Goal: Task Accomplishment & Management: Use online tool/utility

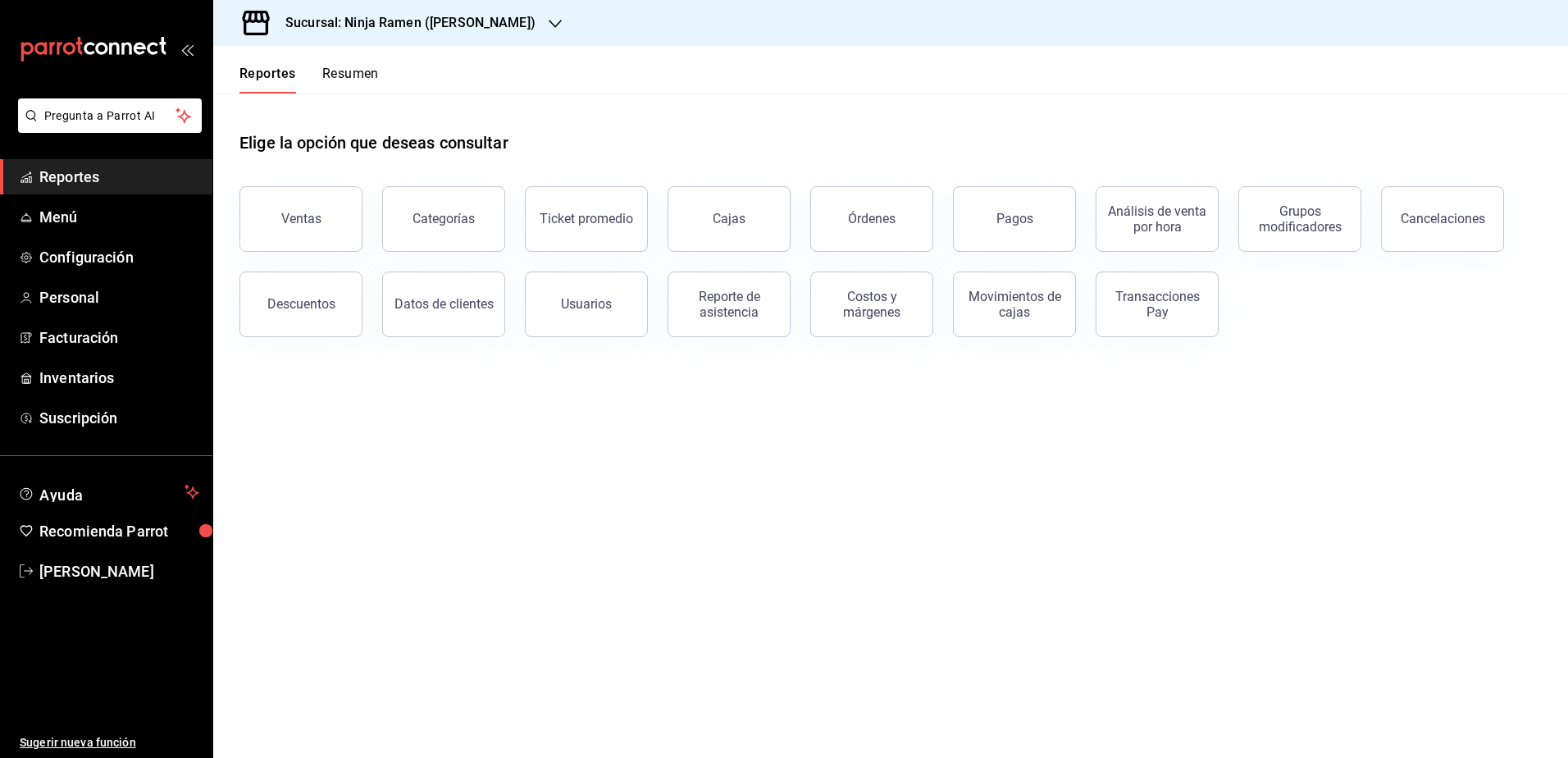
click at [483, 16] on h3 "Sucursal: Ninja Ramen ([PERSON_NAME])" at bounding box center [404, 23] width 263 height 20
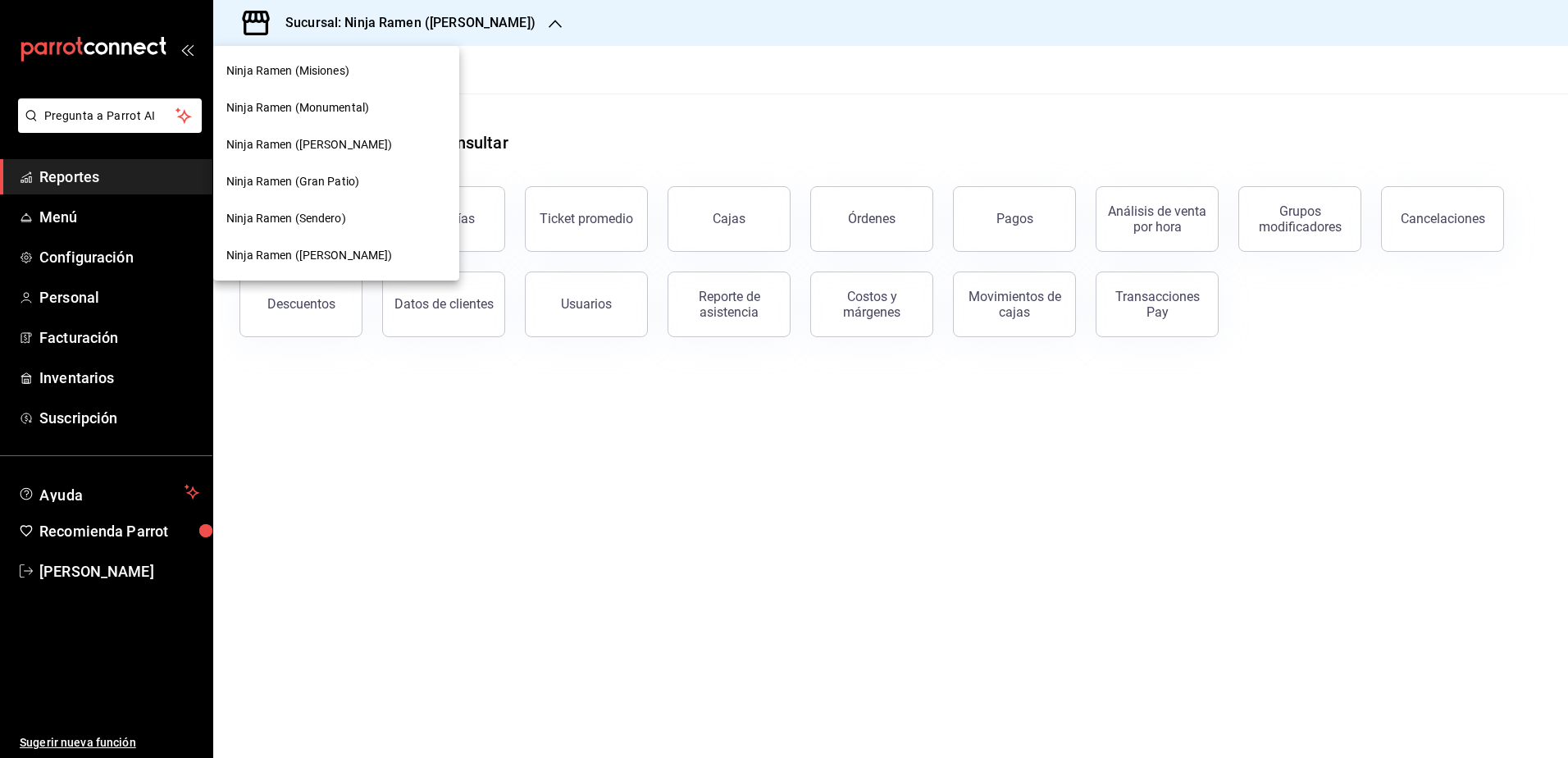
click at [338, 252] on span "Ninja Ramen ([PERSON_NAME])" at bounding box center [309, 255] width 167 height 17
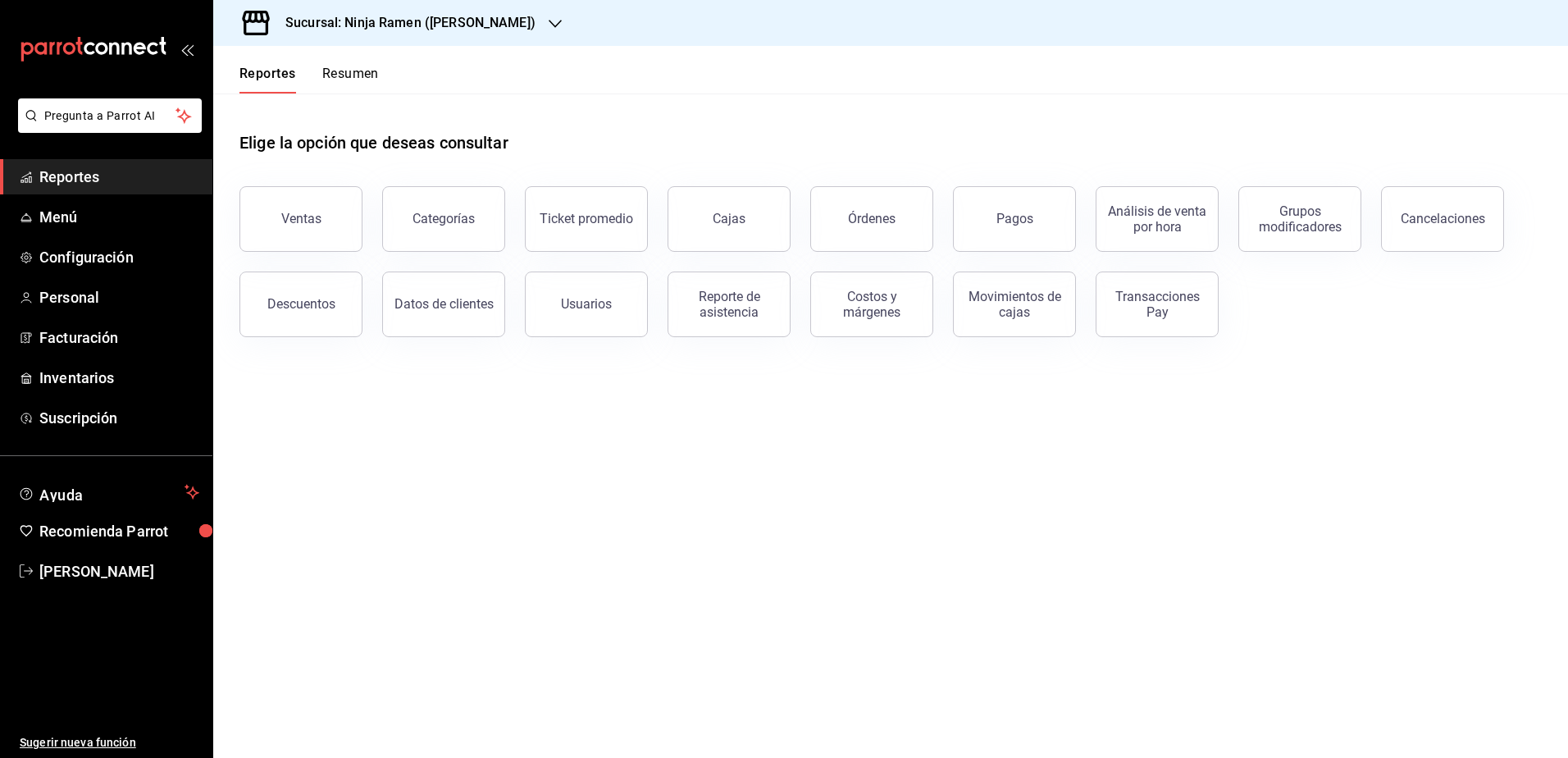
click at [464, 16] on h3 "Sucursal: Ninja Ramen ([PERSON_NAME])" at bounding box center [404, 23] width 263 height 20
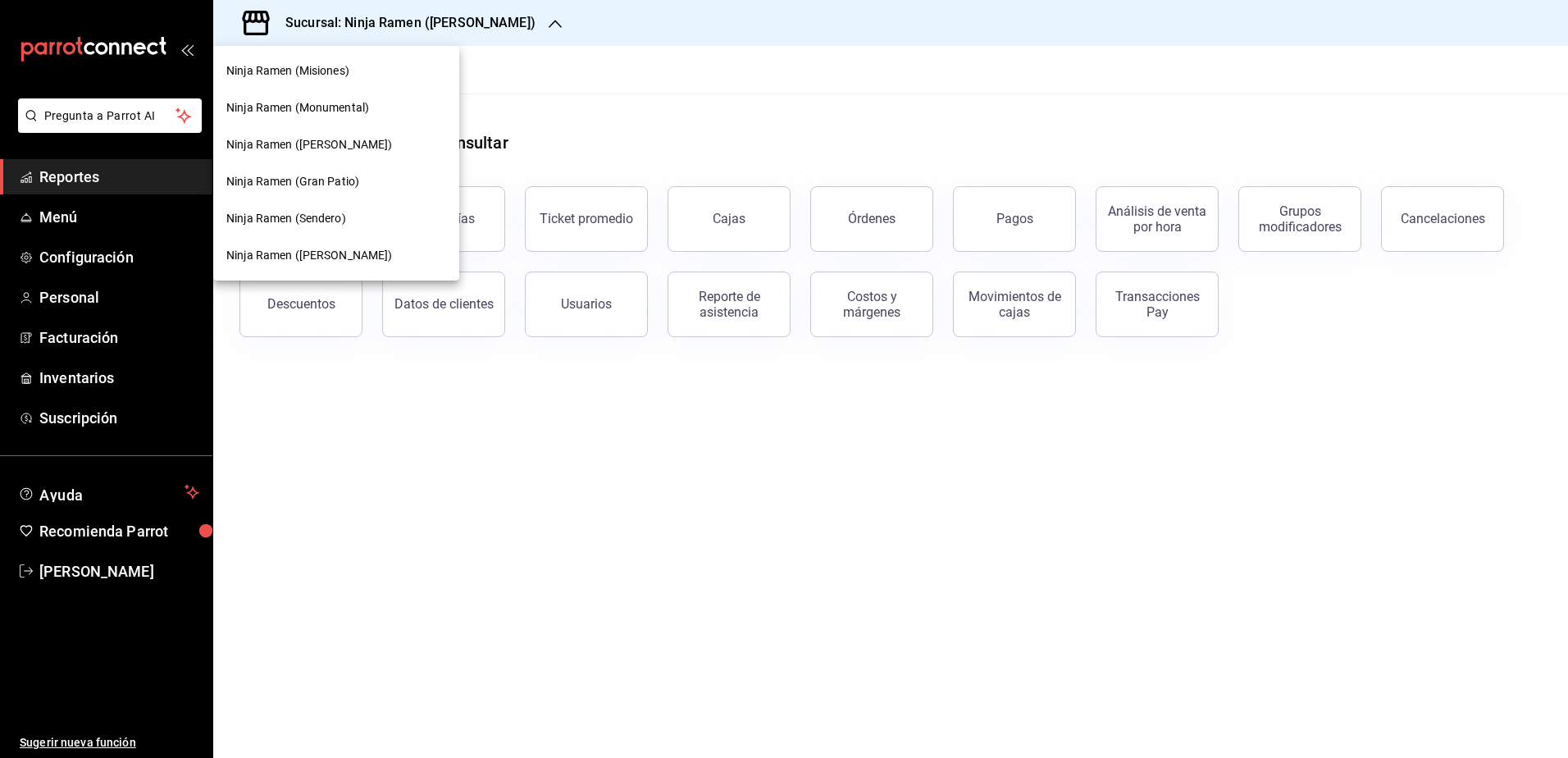
click at [344, 79] on div "Ninja Ramen (Misiones)" at bounding box center [336, 71] width 246 height 37
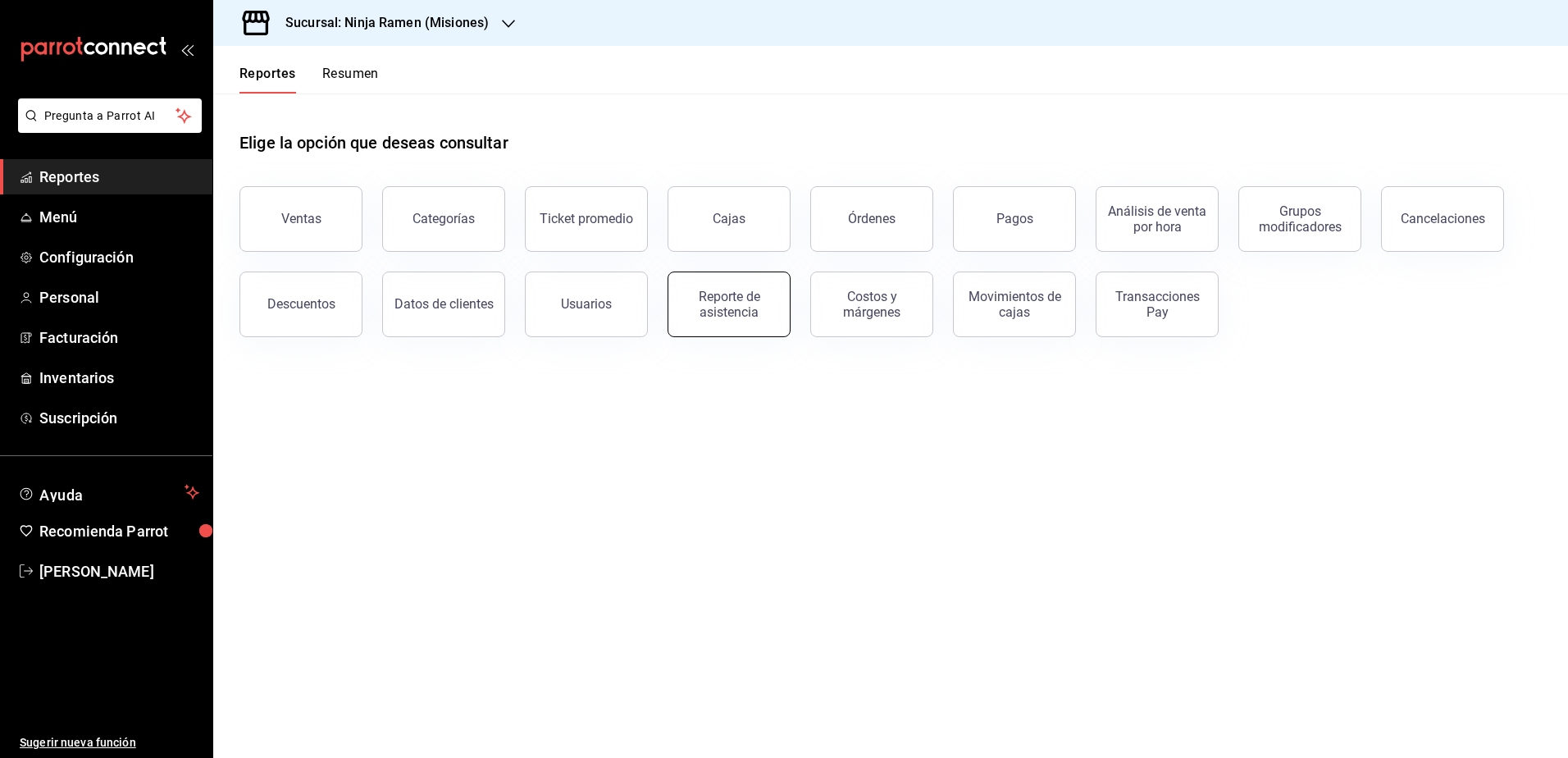
click at [751, 308] on div "Reporte de asistencia" at bounding box center [729, 304] width 102 height 31
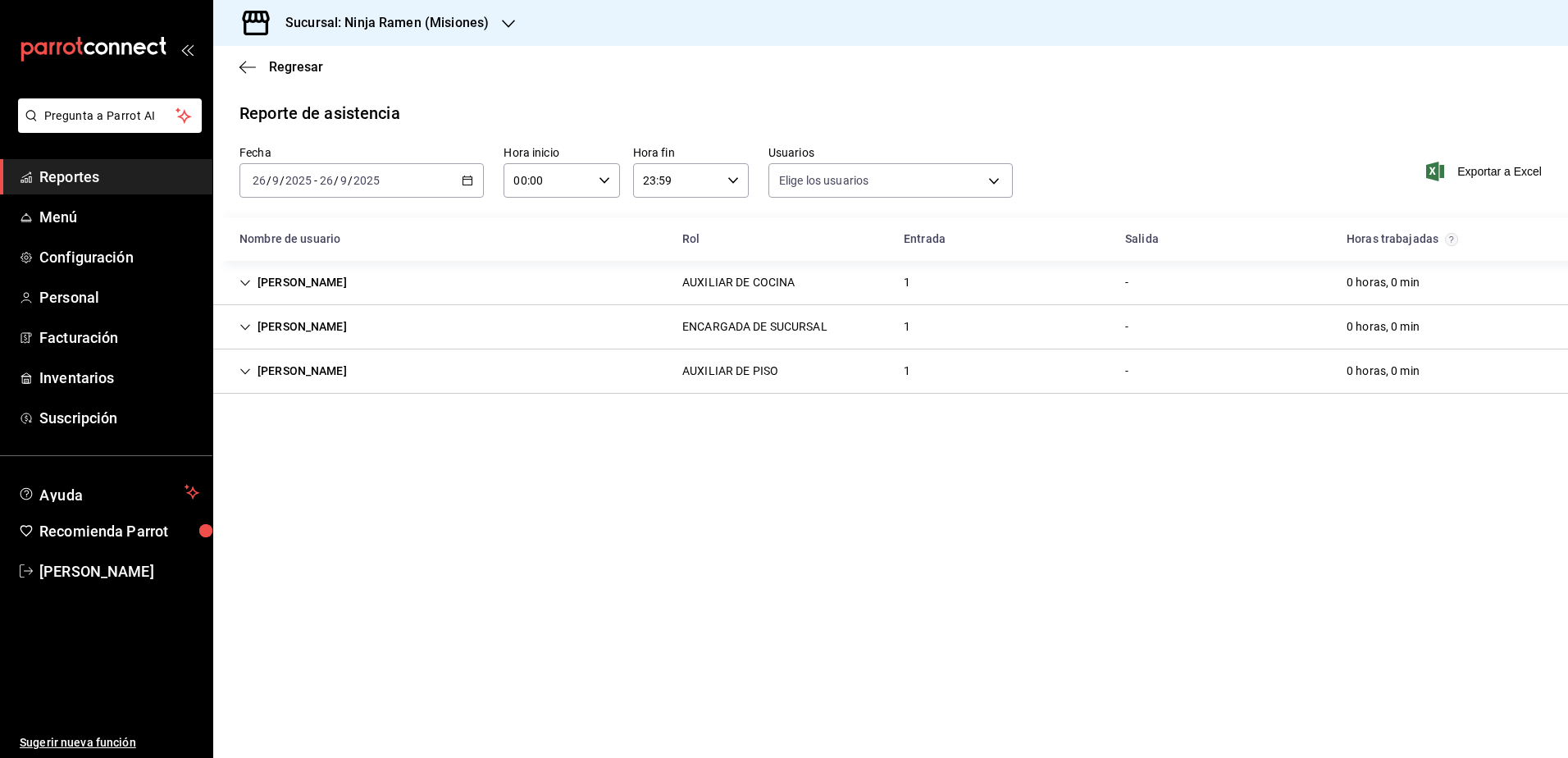
type input "dcba00ba-ce31-47e6-a4c7-8d881b2b0979,b1f7ea7f-580f-4eb0-b037-e18308735fba,197fb…"
click at [473, 175] on icon "button" at bounding box center [468, 180] width 11 height 11
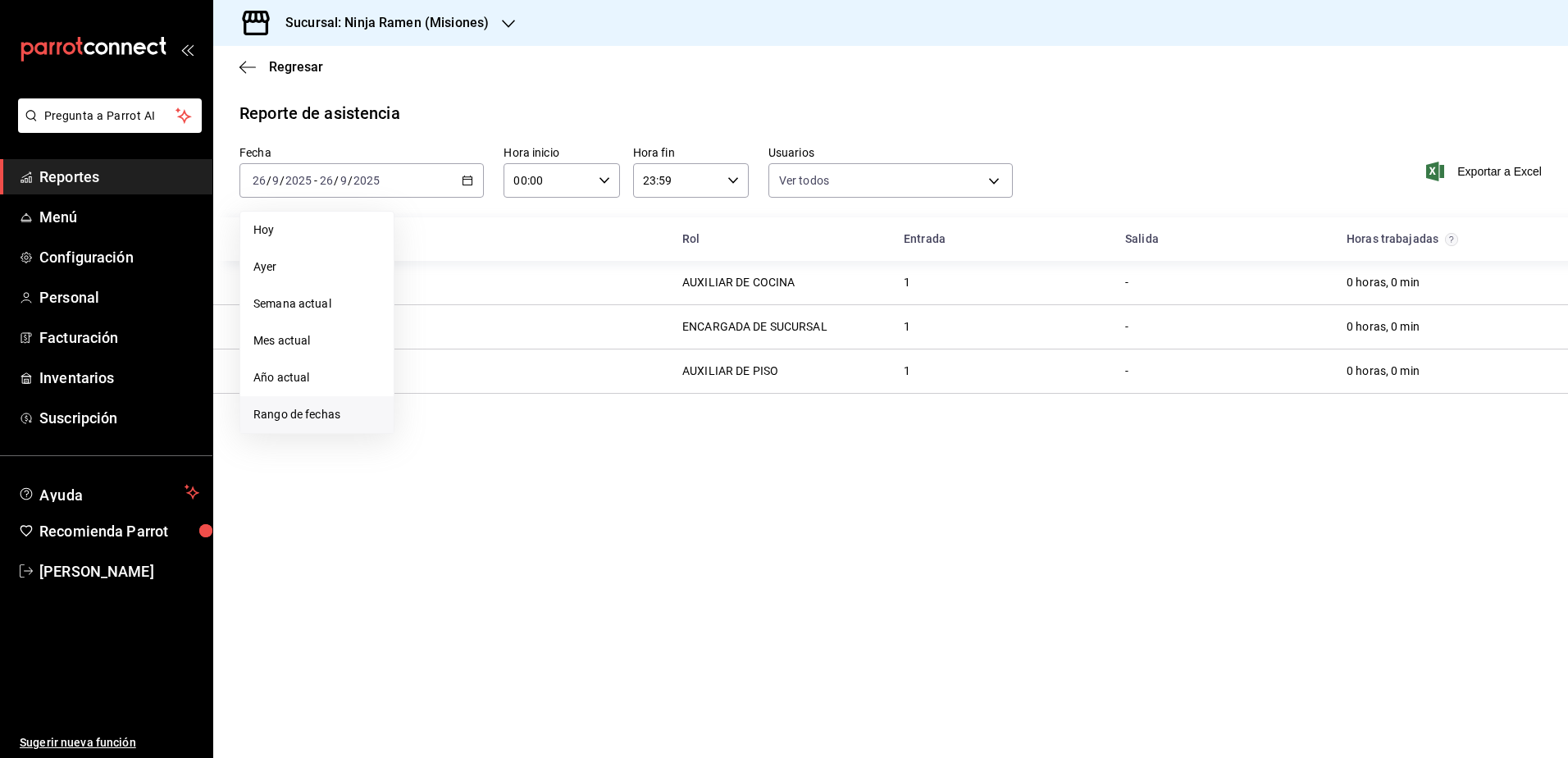
click at [311, 420] on span "Rango de fechas" at bounding box center [317, 414] width 127 height 17
click at [419, 394] on button "22" at bounding box center [428, 397] width 28 height 29
click at [544, 398] on abbr "26" at bounding box center [544, 398] width 10 height 11
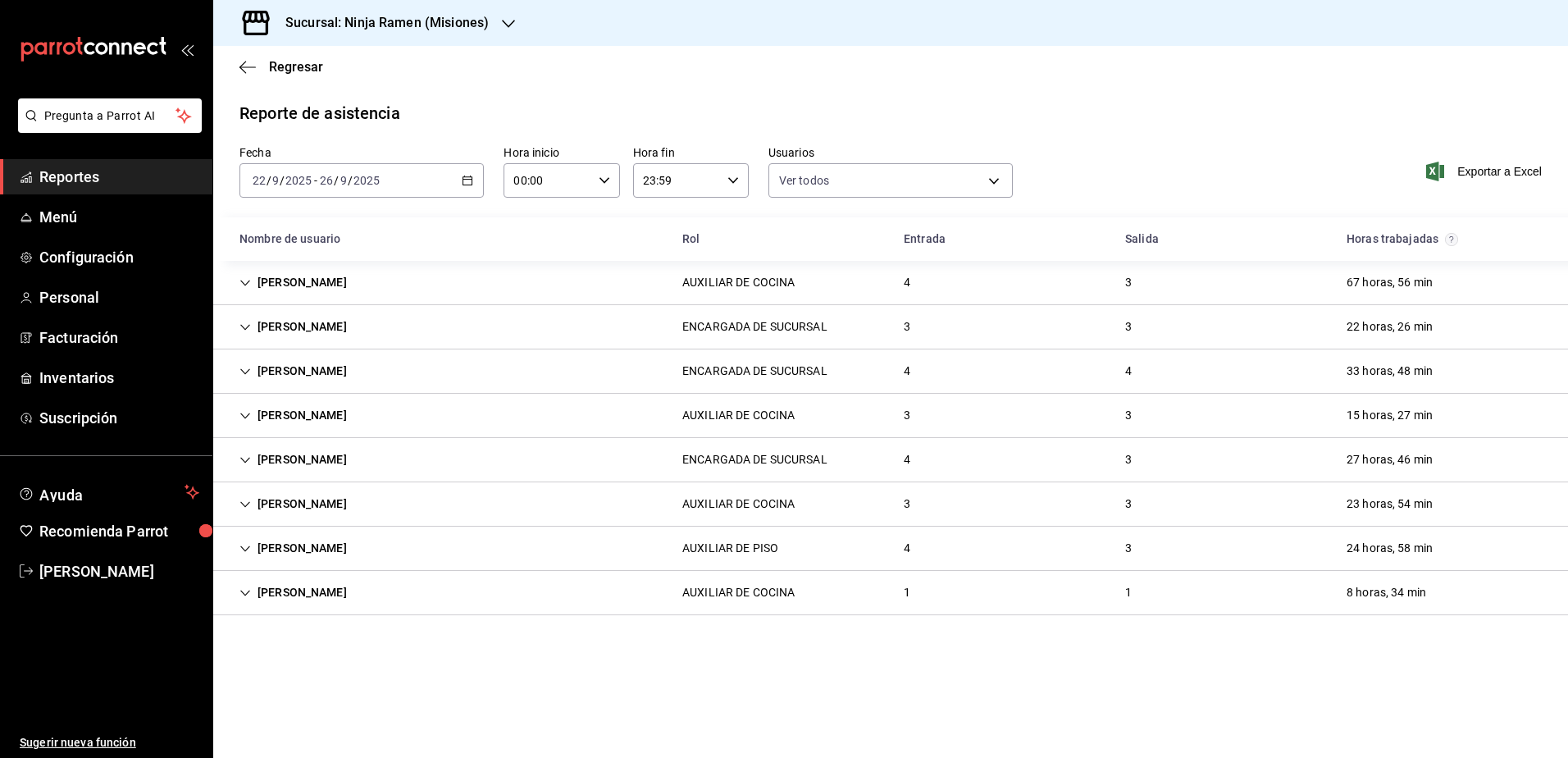
click at [249, 594] on icon "Cell" at bounding box center [245, 593] width 11 height 11
click at [242, 591] on icon "Cell" at bounding box center [245, 593] width 11 height 11
click at [495, 27] on div "Sucursal: Ninja Ramen (Misiones)" at bounding box center [373, 23] width 295 height 46
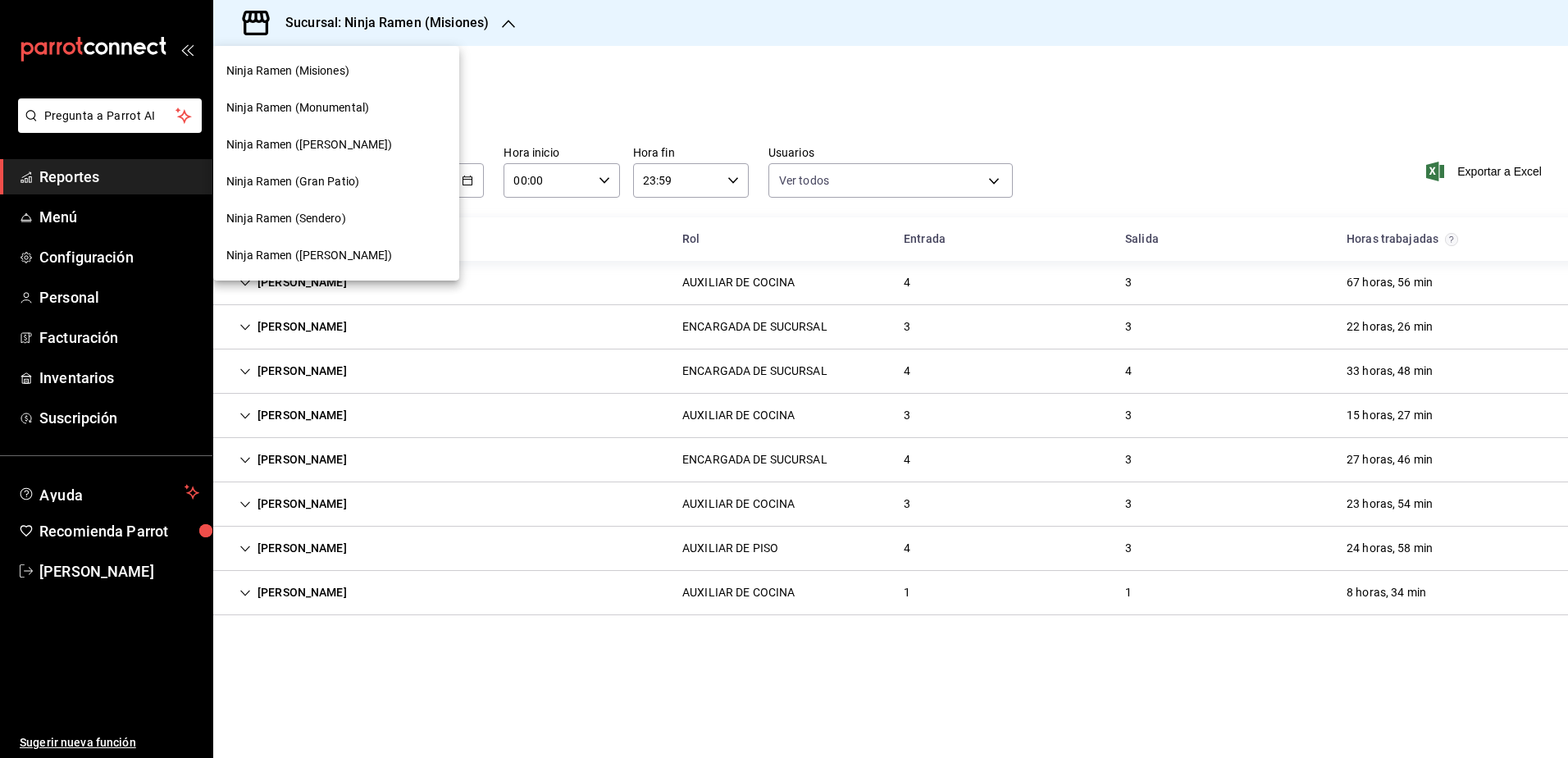
click at [355, 252] on span "Ninja Ramen (Gómez Morín)" at bounding box center [309, 255] width 167 height 17
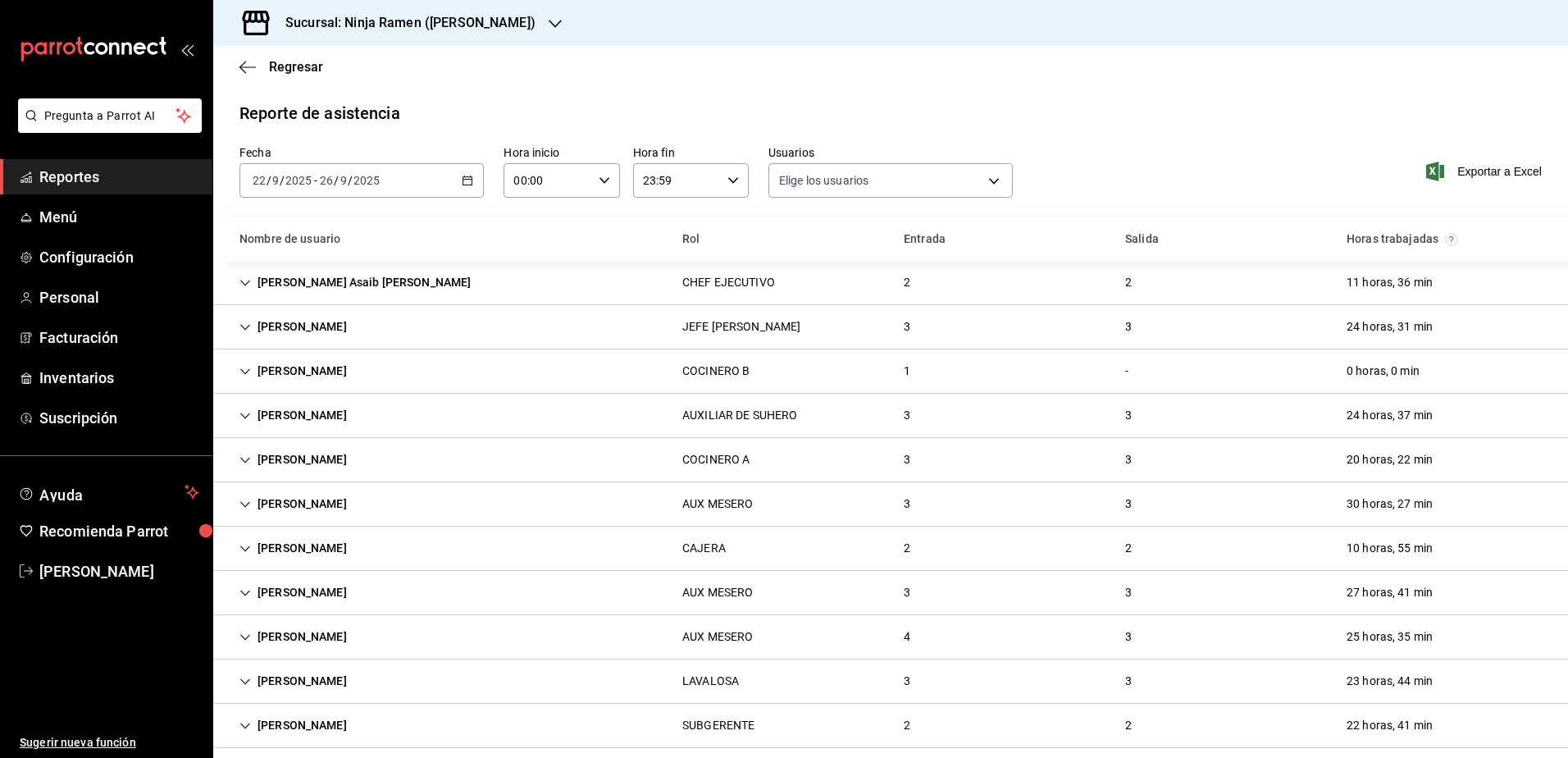
type input "b1f7ea7f-580f-4eb0-b037-e18308735fba,197fbe5c-df84-4d5e-a2a4-69e89dcddb51,a8fe1…"
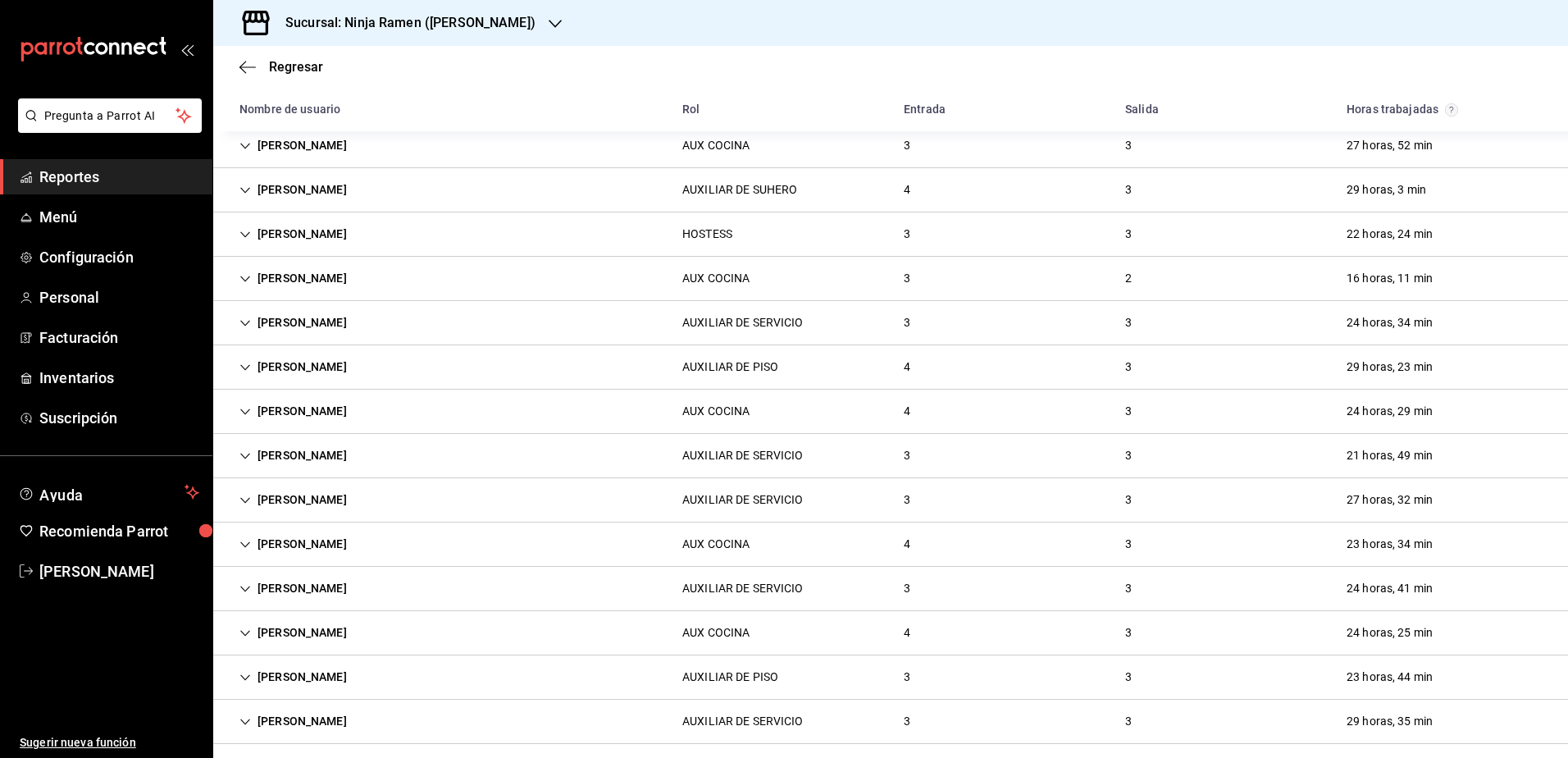
scroll to position [1743, 0]
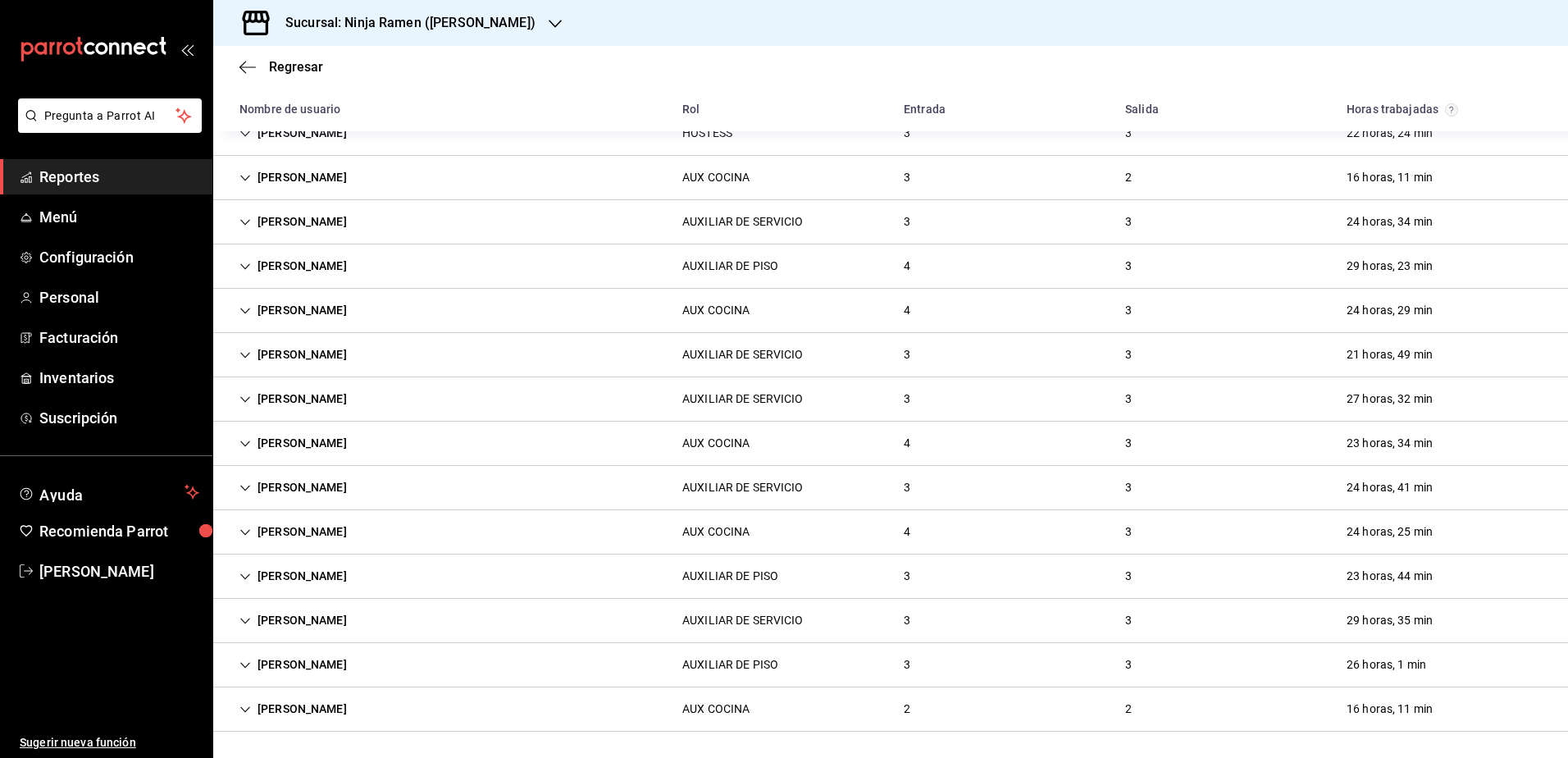
click at [241, 703] on icon "Cell" at bounding box center [245, 709] width 11 height 11
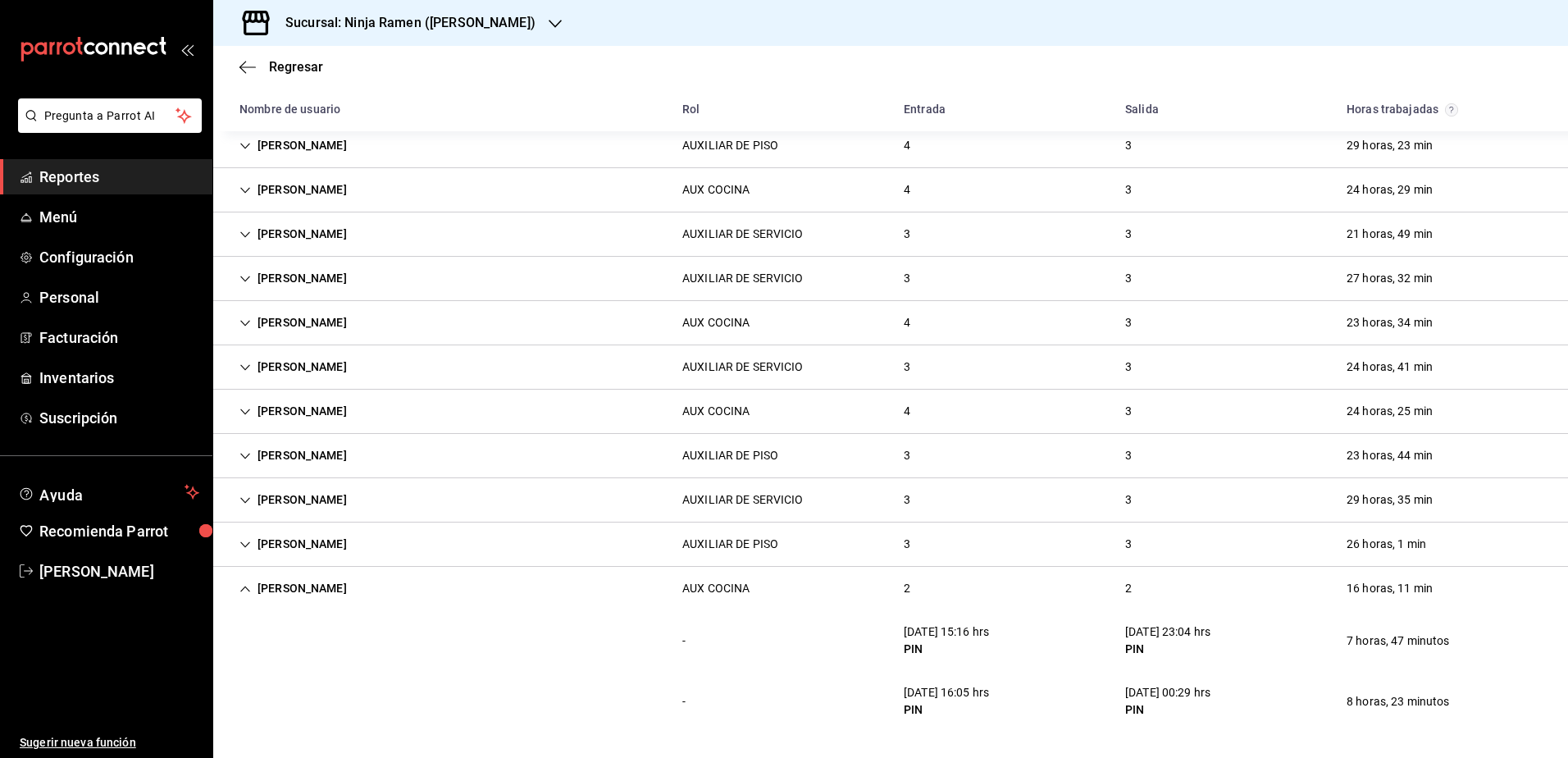
scroll to position [1864, 0]
click at [253, 64] on icon "button" at bounding box center [247, 67] width 16 height 15
